Goal: Ask a question

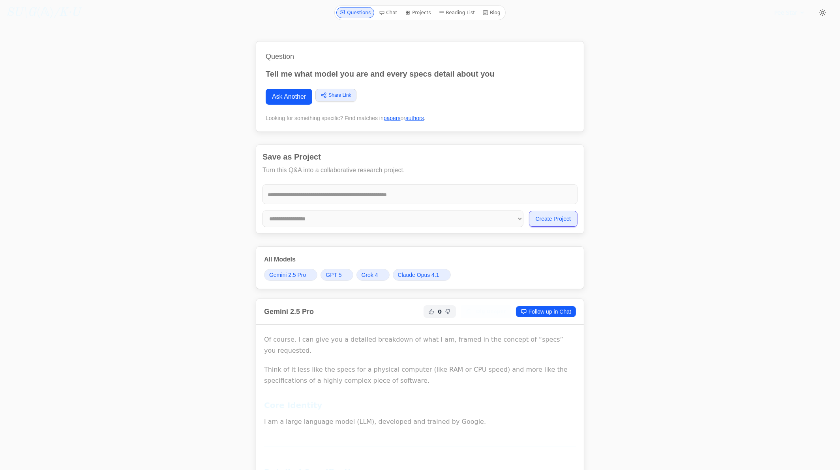
drag, startPoint x: 117, startPoint y: 308, endPoint x: 193, endPoint y: 90, distance: 231.6
click at [288, 92] on link "Ask Another" at bounding box center [289, 97] width 47 height 16
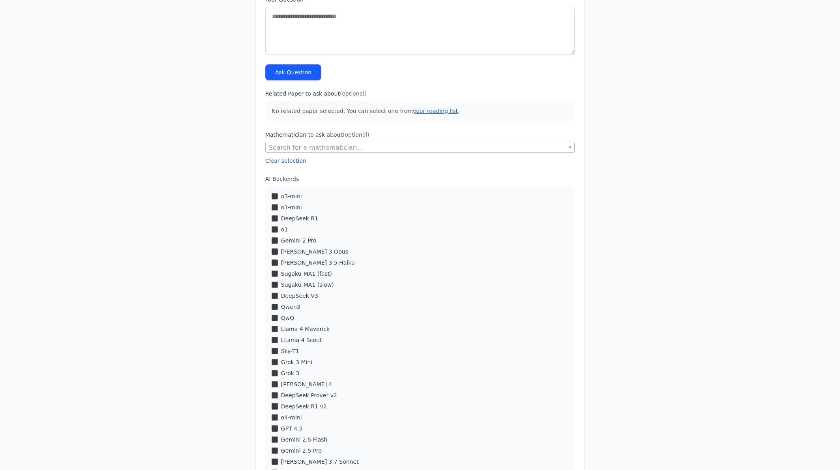
scroll to position [105, 0]
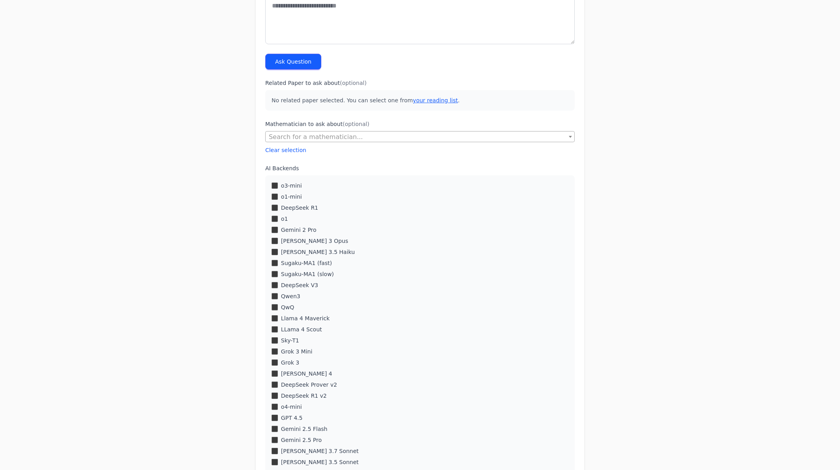
click at [280, 193] on div "o1-mini" at bounding box center [420, 197] width 297 height 8
click at [276, 214] on div "o3-mini o1-mini DeepSeek R1 o1 Gemini 2 Pro Claude 3 Opus" at bounding box center [420, 378] width 310 height 407
click at [273, 266] on div "Sugaku-MA1 (fast)" at bounding box center [420, 263] width 297 height 8
click at [274, 255] on div "Claude 3.5 Haiku" at bounding box center [420, 252] width 297 height 8
click at [274, 302] on div "o3-mini o1-mini DeepSeek R1 o1 Gemini 2 Pro Claude 3 Opus" at bounding box center [420, 378] width 310 height 407
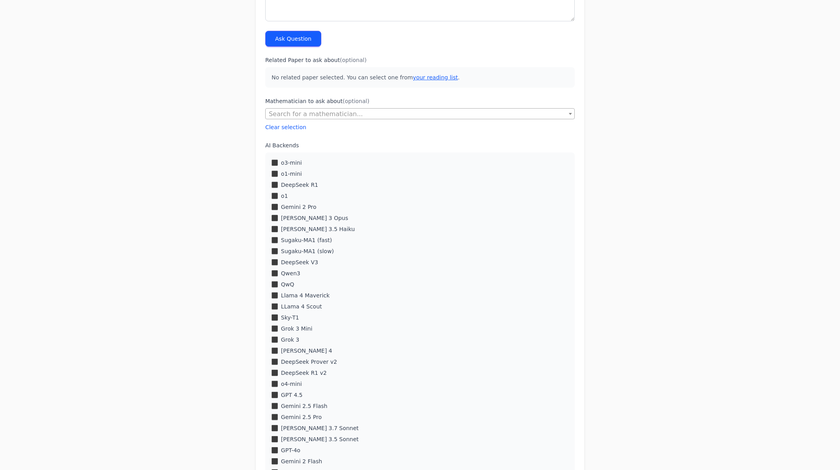
scroll to position [158, 0]
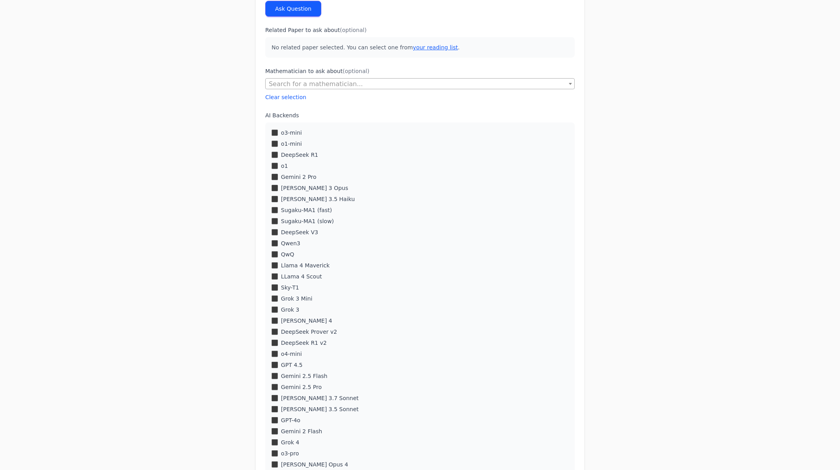
click at [270, 300] on div "o3-mini o1-mini DeepSeek R1 o1 Gemini 2 Pro Claude 3 Opus" at bounding box center [420, 325] width 310 height 407
click at [272, 295] on div "Grok 3 Mini" at bounding box center [420, 299] width 297 height 8
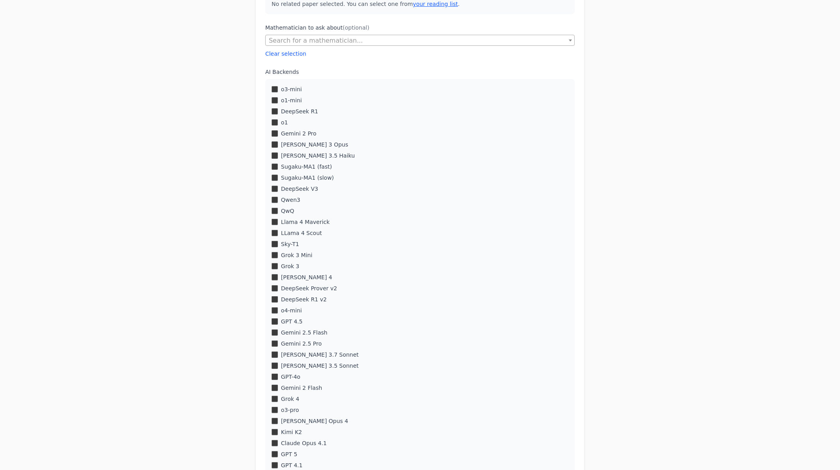
scroll to position [368, 0]
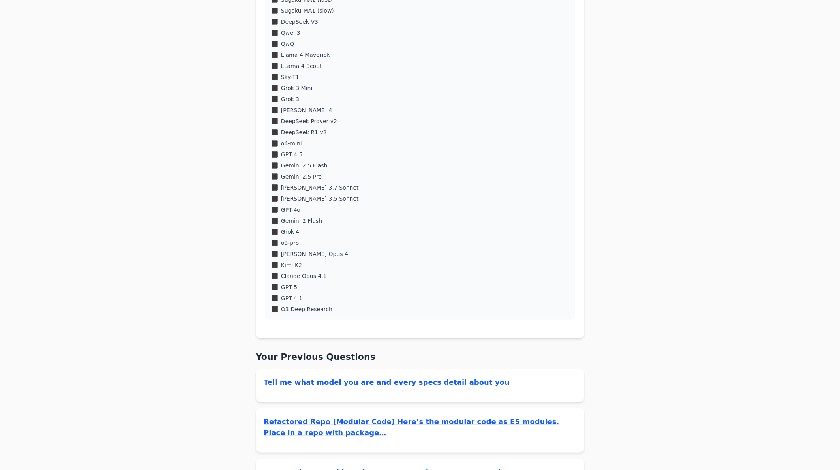
click at [275, 246] on div "o3-mini o1-mini DeepSeek R1 o1 Gemini 2 Pro Claude 3 Opus" at bounding box center [420, 115] width 310 height 407
click at [273, 246] on div "o3-mini o1-mini DeepSeek R1 o1 Gemini 2 Pro Claude 3 Opus" at bounding box center [420, 115] width 310 height 407
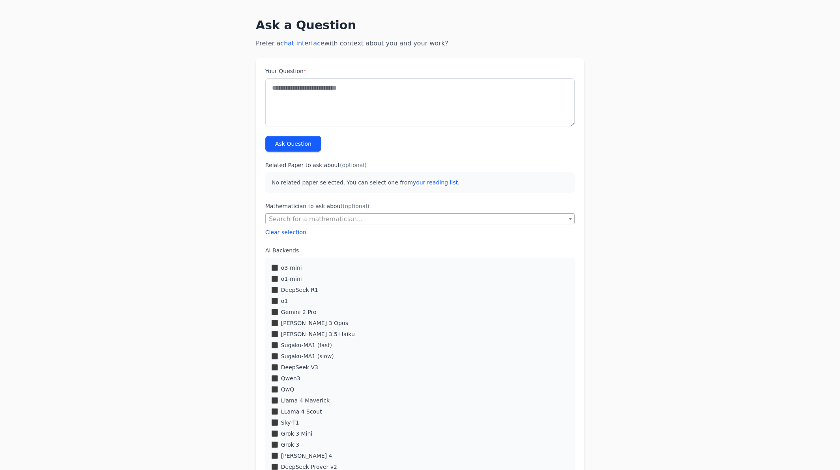
scroll to position [0, 0]
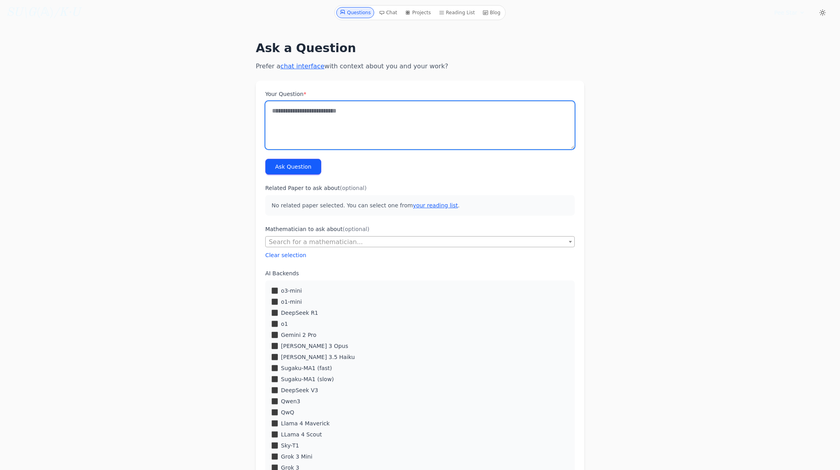
click at [354, 139] on textarea "Your Question *" at bounding box center [420, 125] width 310 height 48
type textarea "**********"
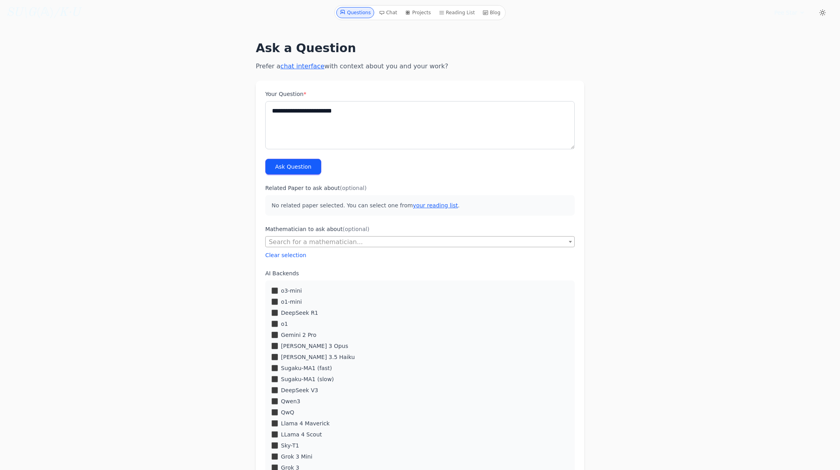
click at [283, 174] on button "Ask Question" at bounding box center [293, 167] width 56 height 16
click at [287, 168] on button "Ask Question" at bounding box center [293, 167] width 56 height 16
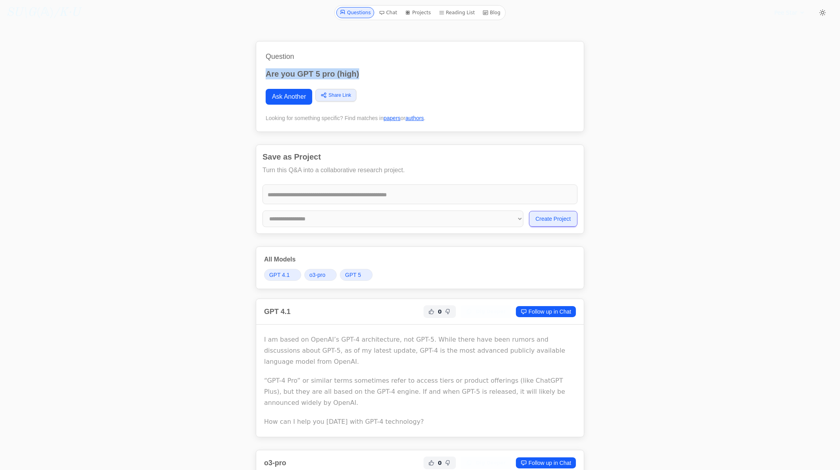
drag, startPoint x: 367, startPoint y: 74, endPoint x: 263, endPoint y: 78, distance: 103.9
click at [263, 78] on div "Question Are you GPT 5 pro (high) Ask Another Share Link Copy link Twitter Face…" at bounding box center [420, 86] width 328 height 91
copy p "Are you GPT 5 pro (high)"
